Goal: Navigation & Orientation: Find specific page/section

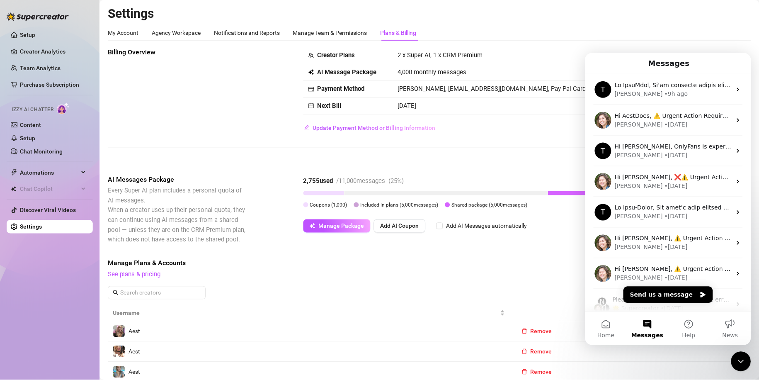
scroll to position [41, 0]
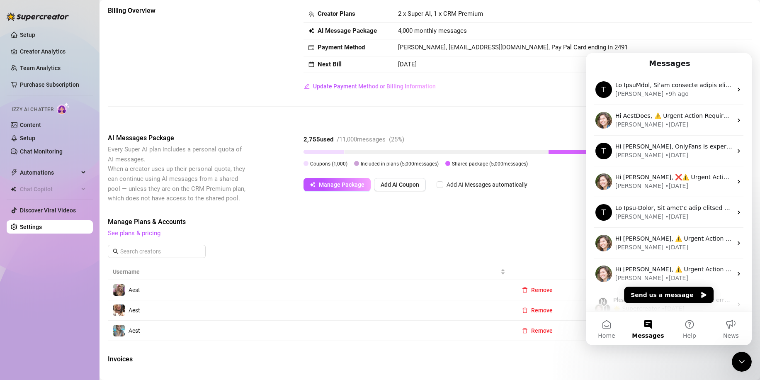
drag, startPoint x: 717, startPoint y: 39, endPoint x: 681, endPoint y: 36, distance: 36.2
click at [717, 39] on td "4,000 monthly messages" at bounding box center [572, 31] width 359 height 17
click at [281, 145] on div "AI Messages Package Every Super AI plan includes a personal quota of AI message…" at bounding box center [430, 168] width 644 height 70
click at [35, 38] on link "Setup" at bounding box center [27, 35] width 15 height 7
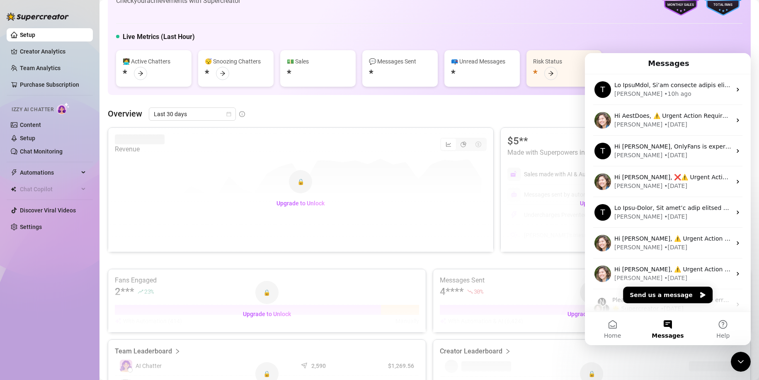
drag, startPoint x: 165, startPoint y: 20, endPoint x: 140, endPoint y: 44, distance: 34.6
click at [165, 20] on div "👋 Hey, AestDoes Check your achievements with Supercreator $5K Creator Monthly S…" at bounding box center [429, 29] width 643 height 131
click at [73, 84] on link "Purchase Subscription" at bounding box center [49, 84] width 59 height 7
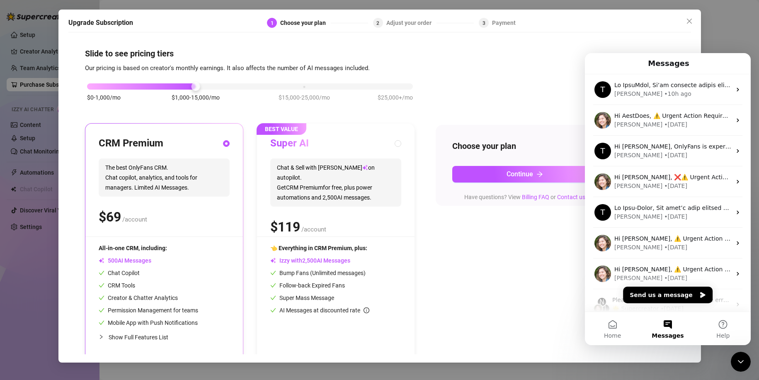
click at [71, 76] on div "Slide to see pricing tiers Our pricing is based on creator's monthly earnings. …" at bounding box center [379, 196] width 623 height 318
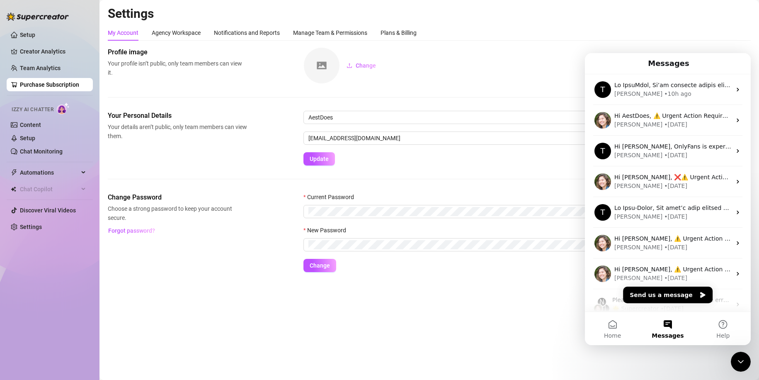
click at [550, 40] on div "My Account Agency Workspace Notifications and Reports Manage Team & Permissions…" at bounding box center [429, 33] width 643 height 16
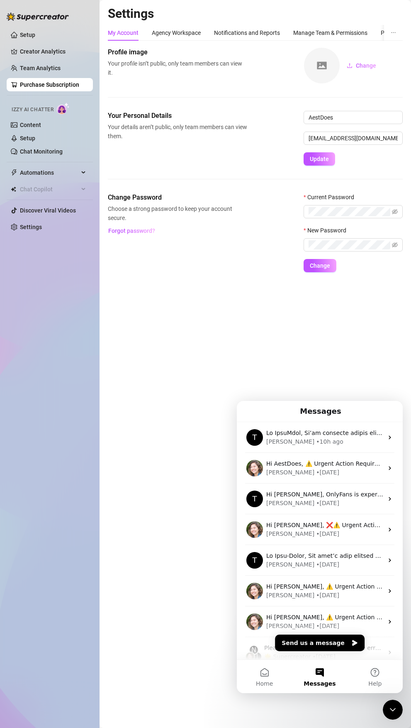
click at [37, 43] on ul "Setup Creator Analytics Team Analytics Purchase Subscription Izzy AI Chatter Co…" at bounding box center [50, 131] width 86 height 212
click at [55, 48] on link "Creator Analytics" at bounding box center [53, 51] width 66 height 13
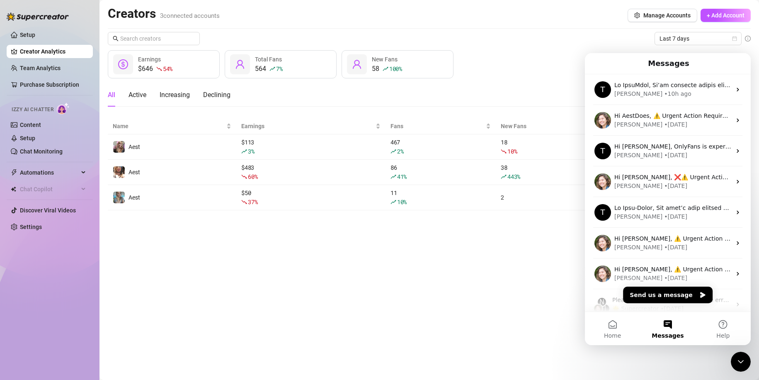
drag, startPoint x: 255, startPoint y: 270, endPoint x: 252, endPoint y: 274, distance: 4.8
click at [252, 274] on main "Creators 3 connected accounts Manage Accounts + Add Account Last 7 days $646 54…" at bounding box center [430, 190] width 660 height 380
click at [668, 58] on h1 "Messages" at bounding box center [669, 63] width 45 height 14
click at [742, 360] on icon "Close Intercom Messenger" at bounding box center [741, 362] width 10 height 10
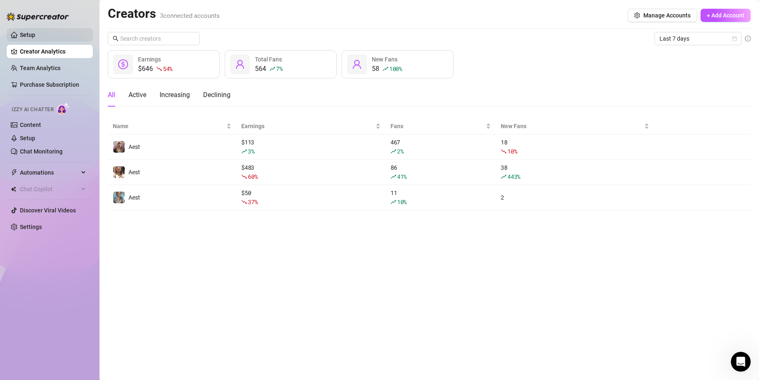
click at [28, 32] on link "Setup" at bounding box center [27, 35] width 15 height 7
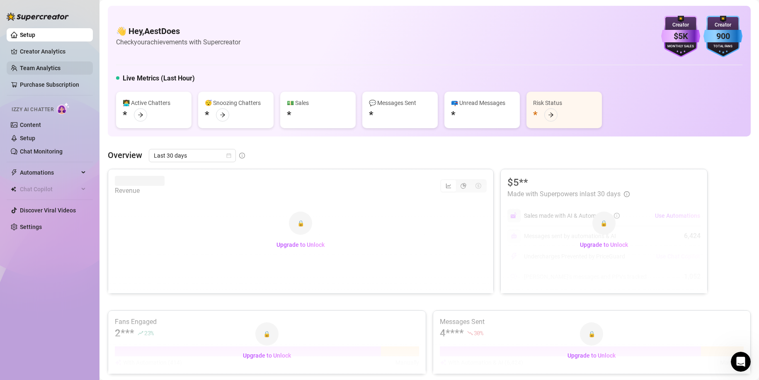
click at [35, 65] on link "Team Analytics" at bounding box center [40, 68] width 41 height 7
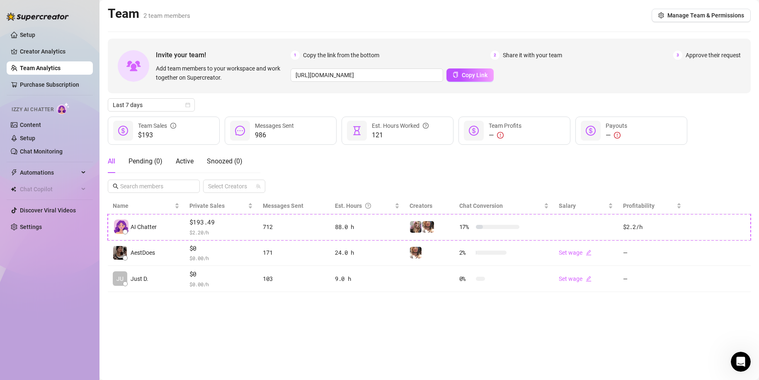
click at [287, 319] on main "Team 2 team members Manage Team & Permissions Invite your team! Add team member…" at bounding box center [430, 190] width 660 height 380
click at [293, 340] on main "Team 2 team members Manage Team & Permissions Invite your team! Add team member…" at bounding box center [430, 190] width 660 height 380
click at [313, 354] on main "Team 2 team members Manage Team & Permissions Invite your team! Add team member…" at bounding box center [430, 190] width 660 height 380
click at [339, 355] on main "Team 2 team members Manage Team & Permissions Invite your team! Add team member…" at bounding box center [430, 190] width 660 height 380
click at [314, 190] on div "All Pending ( 0 ) Active Snoozed ( 0 ) Select Creators" at bounding box center [429, 171] width 643 height 43
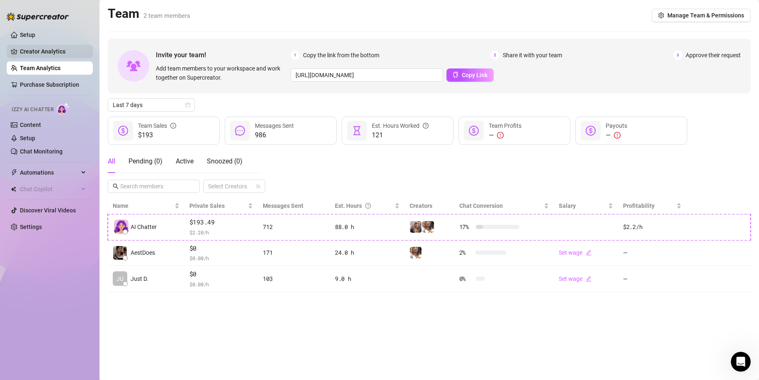
click at [32, 51] on link "Creator Analytics" at bounding box center [53, 51] width 66 height 13
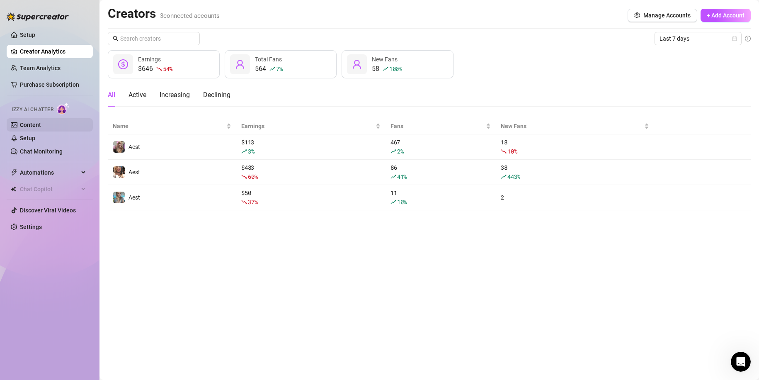
click at [41, 128] on link "Content" at bounding box center [30, 125] width 21 height 7
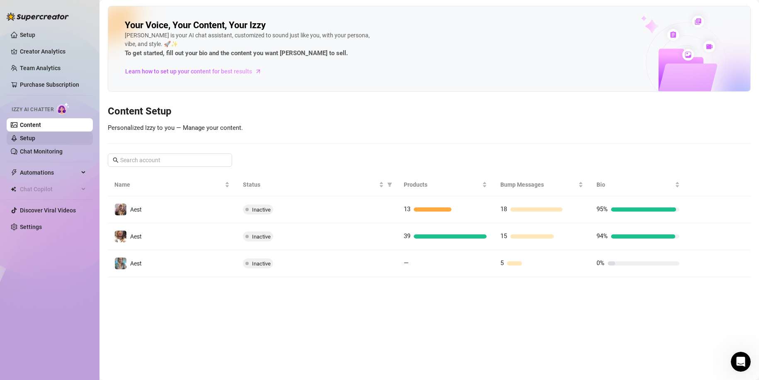
click at [29, 141] on link "Setup" at bounding box center [27, 138] width 15 height 7
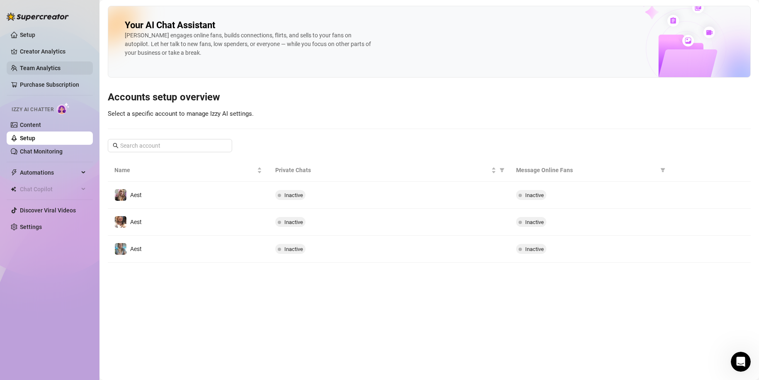
click at [59, 71] on link "Team Analytics" at bounding box center [40, 68] width 41 height 7
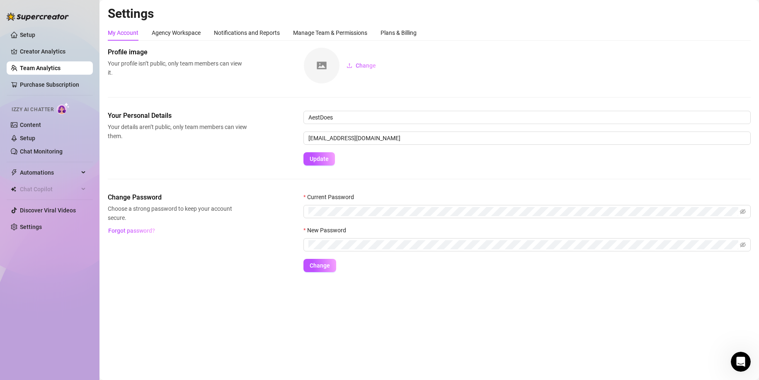
click at [413, 23] on div "Settings My Account Agency Workspace Notifications and Reports Manage Team & Pe…" at bounding box center [429, 144] width 643 height 276
click at [406, 28] on div "Plans & Billing" at bounding box center [399, 32] width 36 height 9
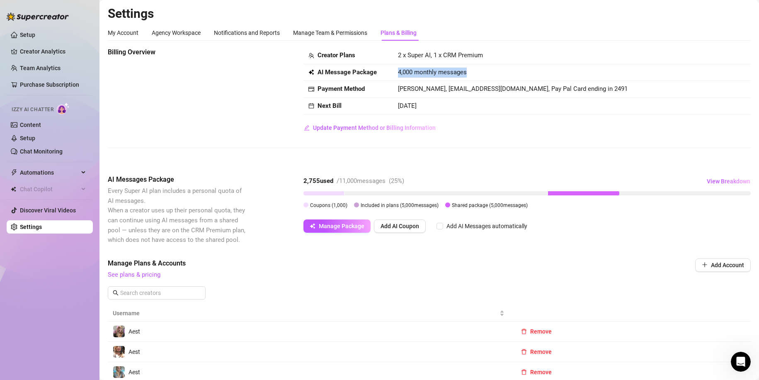
drag, startPoint x: 390, startPoint y: 71, endPoint x: 479, endPoint y: 73, distance: 89.2
click at [479, 73] on tr "AI Message Package 4,000 monthly messages" at bounding box center [528, 72] width 448 height 17
click at [477, 75] on div "4,000 monthly messages" at bounding box center [572, 73] width 348 height 10
click at [445, 54] on span "2 x Super AI, 1 x CRM Premium" at bounding box center [440, 54] width 85 height 7
click at [349, 180] on span "/ 11,000 messages" at bounding box center [361, 180] width 49 height 7
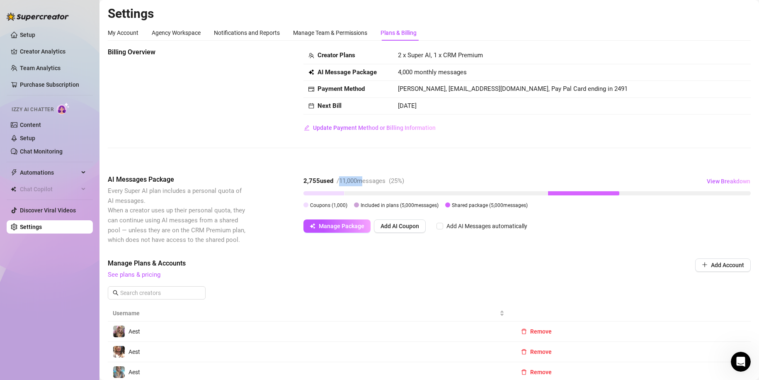
click at [349, 180] on span "/ 11,000 messages" at bounding box center [361, 180] width 49 height 7
click at [133, 34] on div "My Account" at bounding box center [123, 32] width 31 height 9
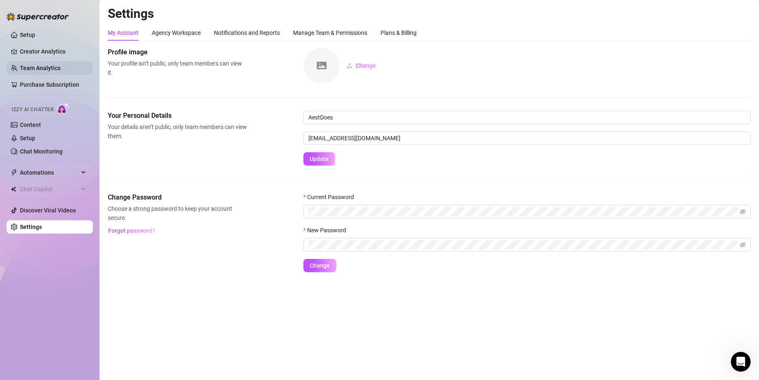
click at [47, 71] on link "Team Analytics" at bounding box center [40, 68] width 41 height 7
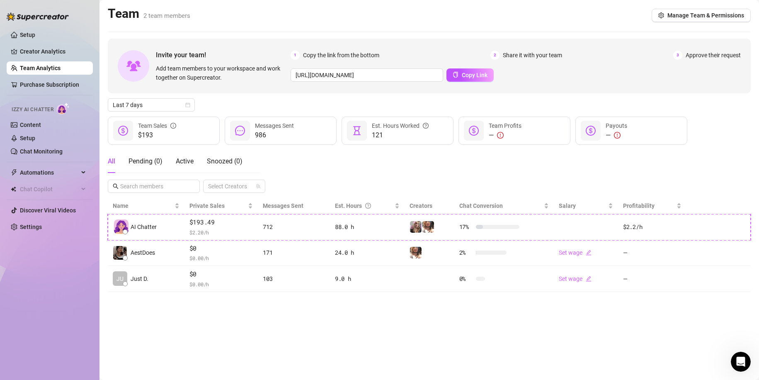
click at [188, 67] on span "Add team members to your workspace and work together on Supercreator." at bounding box center [221, 73] width 131 height 18
click at [545, 180] on div "All Pending ( 0 ) Active Snoozed ( 0 ) Select Creators" at bounding box center [429, 171] width 643 height 43
click at [542, 163] on div "All Pending ( 0 ) Active Snoozed ( 0 ) Select Creators" at bounding box center [429, 171] width 643 height 43
click at [462, 78] on span "Copy Link" at bounding box center [475, 75] width 26 height 7
drag, startPoint x: 165, startPoint y: 349, endPoint x: 170, endPoint y: 353, distance: 6.2
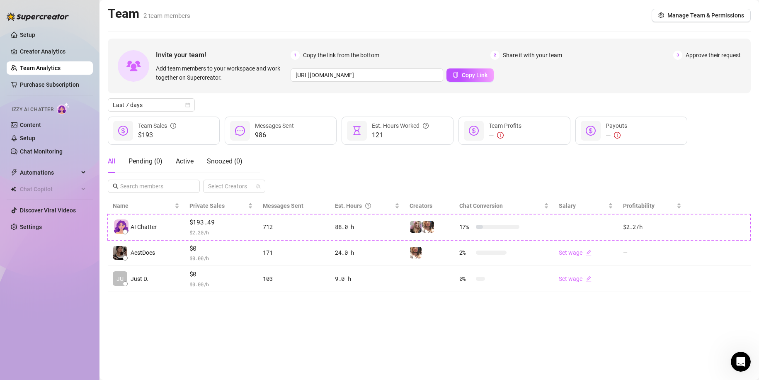
click at [170, 353] on main "Team 2 team members Manage Team & Permissions Invite your team! Add team member…" at bounding box center [430, 190] width 660 height 380
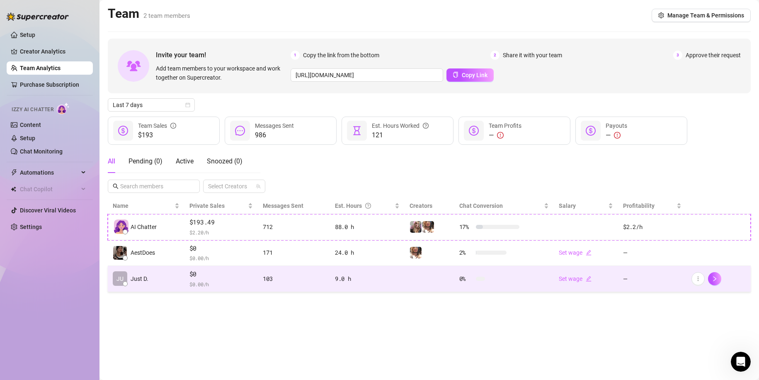
click at [183, 280] on td "JU Just D." at bounding box center [146, 279] width 77 height 26
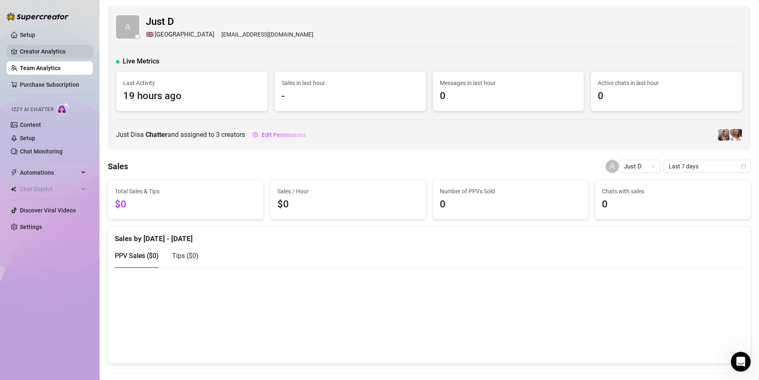
click at [68, 50] on link "Creator Analytics" at bounding box center [53, 51] width 66 height 13
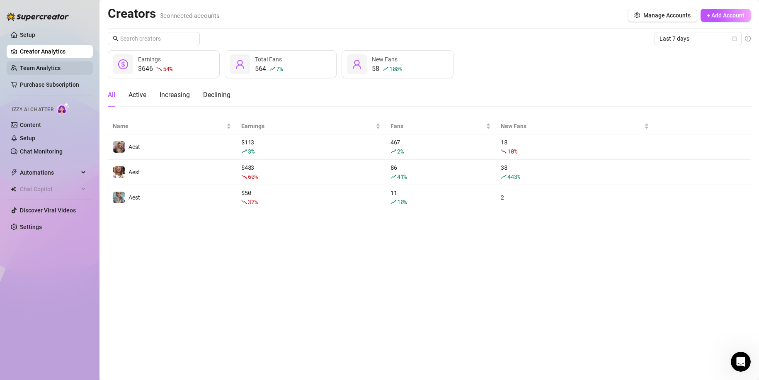
click at [59, 67] on link "Team Analytics" at bounding box center [40, 68] width 41 height 7
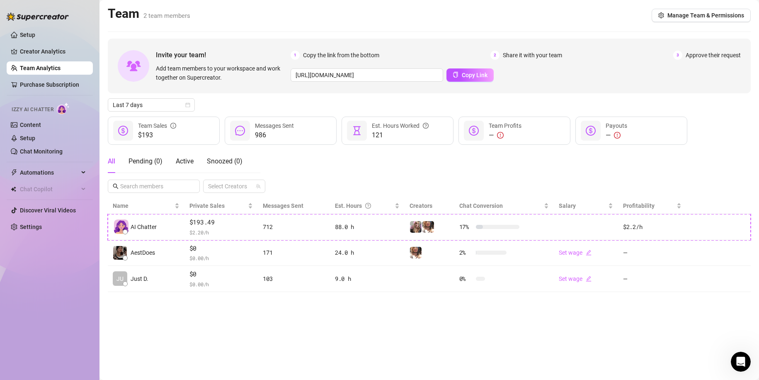
click at [315, 184] on div "All Pending ( 0 ) Active Snoozed ( 0 ) Select Creators" at bounding box center [429, 171] width 643 height 43
